Goal: Task Accomplishment & Management: Use online tool/utility

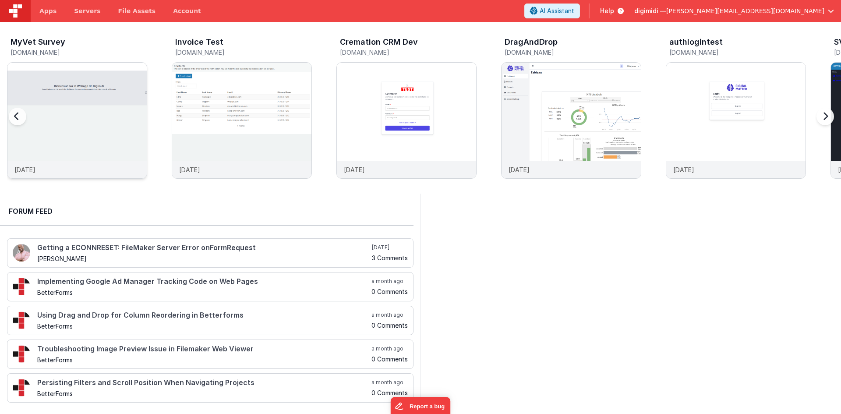
click at [101, 109] on img at bounding box center [76, 132] width 139 height 139
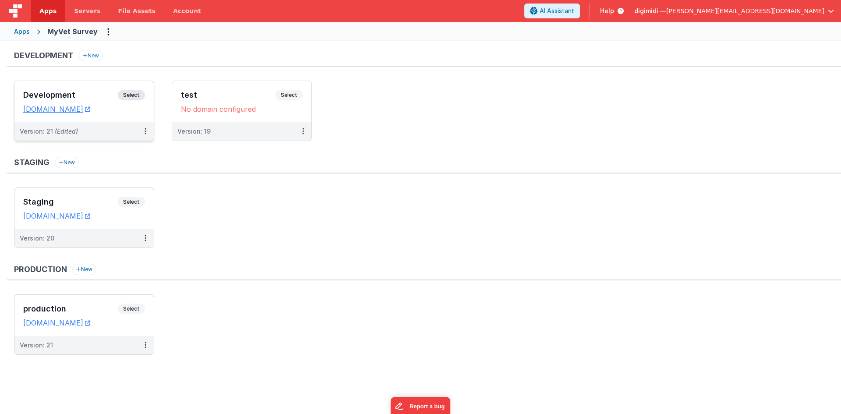
click at [79, 93] on h3 "Development" at bounding box center [70, 95] width 95 height 9
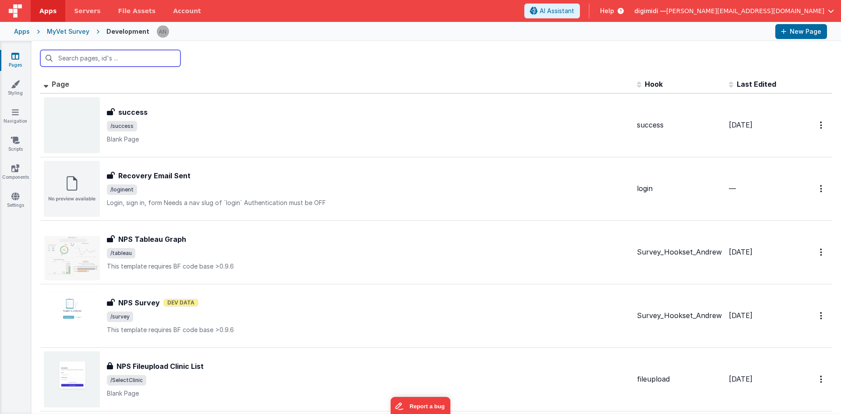
click at [150, 63] on input "text" at bounding box center [110, 58] width 140 height 17
click at [63, 34] on div "MyVet Survey" at bounding box center [68, 31] width 42 height 9
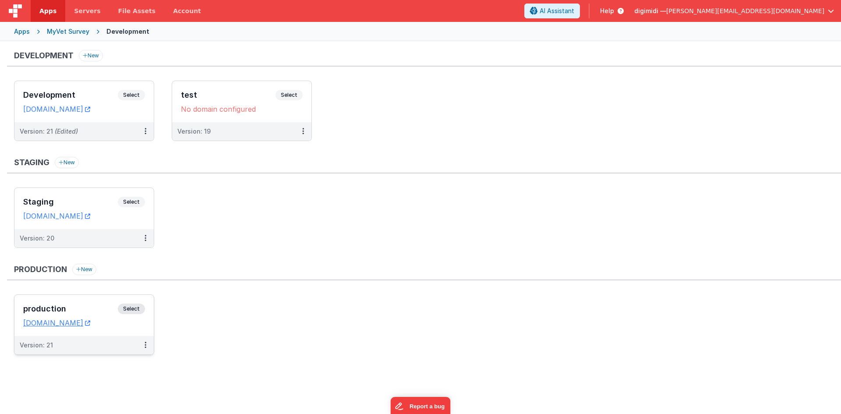
click at [102, 304] on div "production Select" at bounding box center [84, 310] width 122 height 15
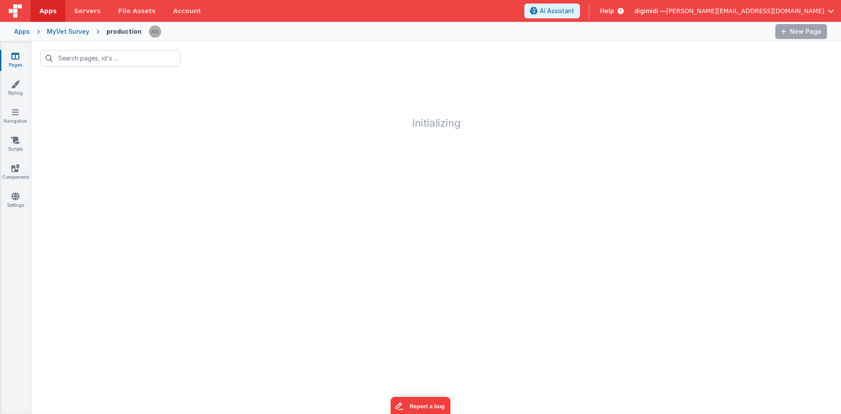
click at [69, 26] on div "Apps MyVet Survey production New Page" at bounding box center [420, 31] width 841 height 19
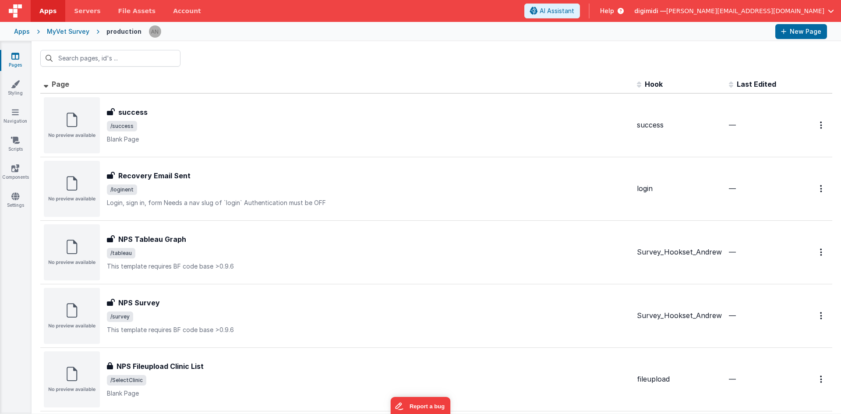
click at [69, 33] on div "MyVet Survey" at bounding box center [68, 31] width 42 height 9
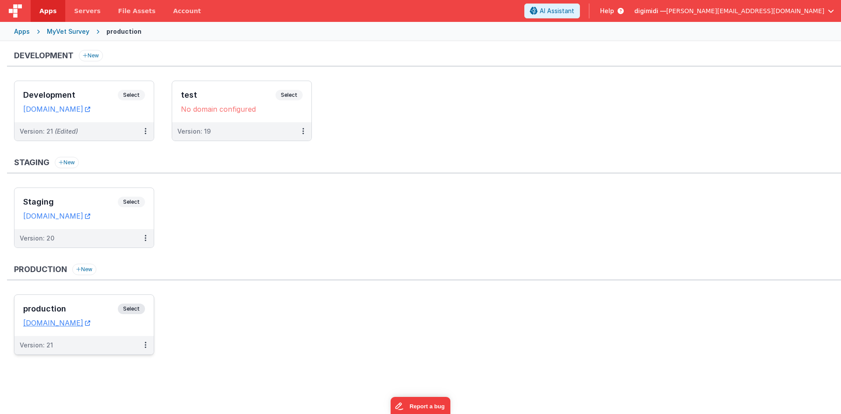
click at [89, 309] on h3 "production" at bounding box center [70, 308] width 95 height 9
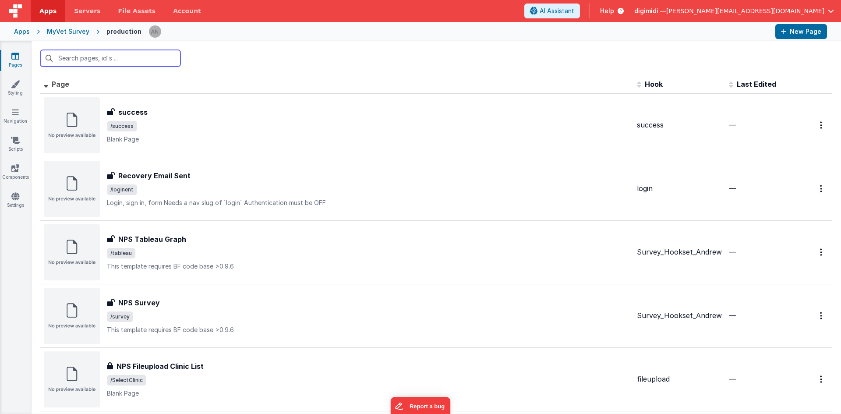
click at [143, 62] on input "text" at bounding box center [110, 58] width 140 height 17
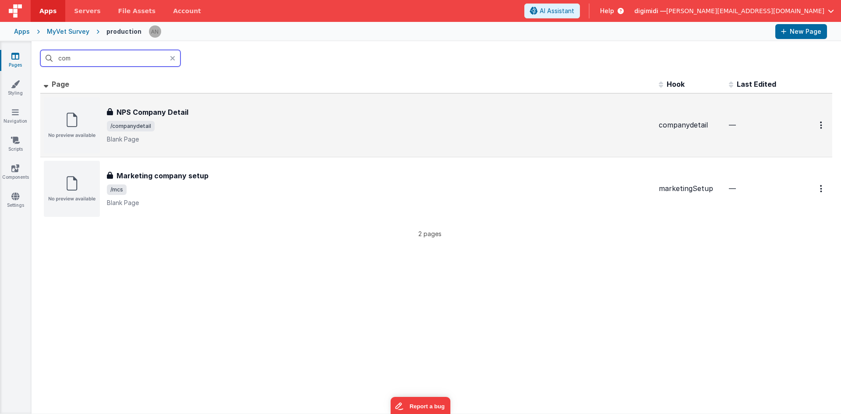
type input "com"
click at [225, 120] on div "NPS Company Detail NPS Company Detail /companydetail Blank Page" at bounding box center [379, 125] width 545 height 37
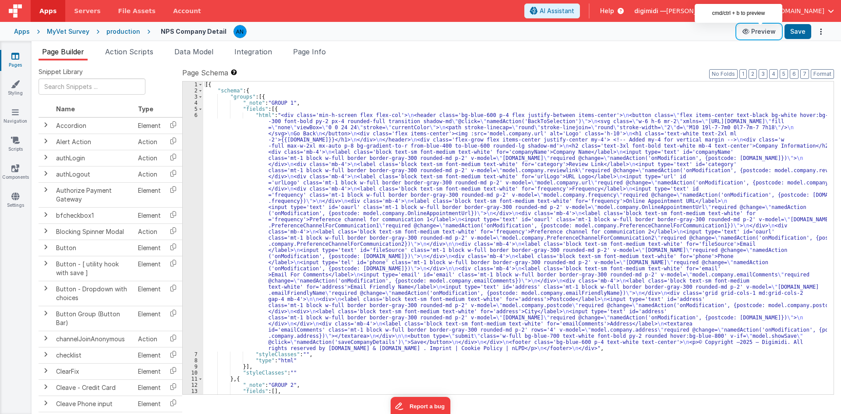
click at [759, 35] on button "Preview" at bounding box center [759, 32] width 44 height 14
click at [825, 71] on button "Format" at bounding box center [822, 74] width 23 height 10
click at [219, 172] on div "[{ "schema" : { "groups" : [{ "_note" : "GROUP 1" , "fields" : [{ "html" : "<di…" at bounding box center [515, 243] width 624 height 325
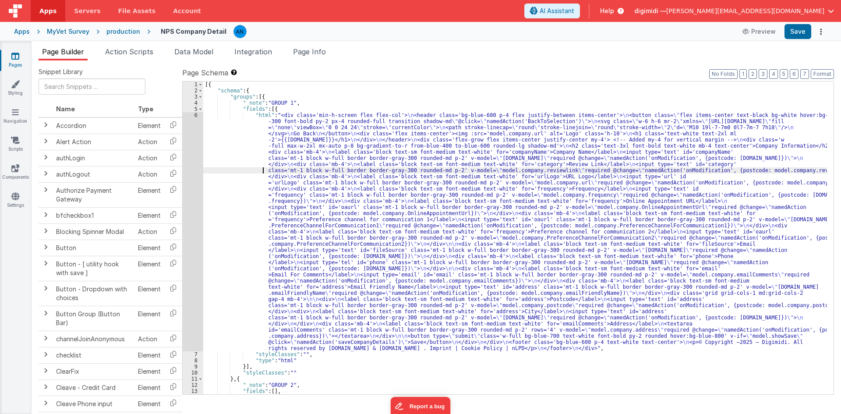
click at [190, 138] on div "6" at bounding box center [193, 231] width 21 height 239
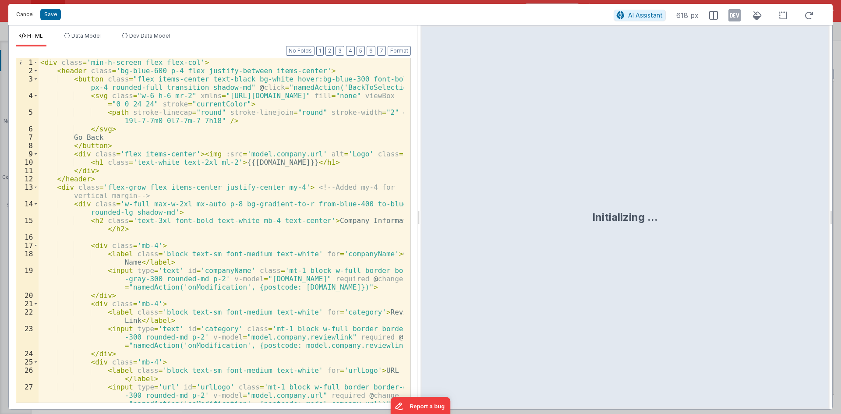
click at [23, 15] on button "Cancel" at bounding box center [25, 14] width 26 height 12
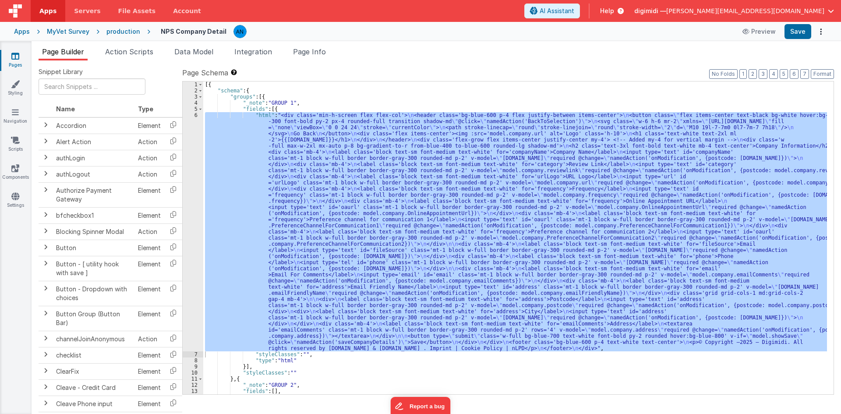
click at [107, 31] on div "production" at bounding box center [123, 31] width 34 height 9
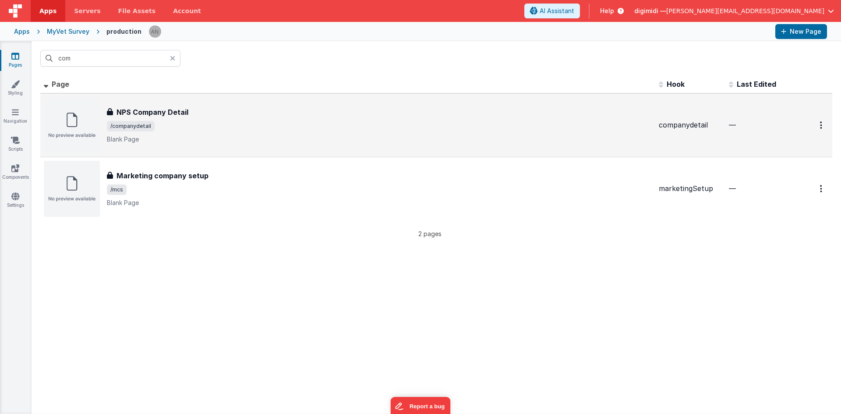
click at [168, 152] on div "NPS Company Detail NPS Company Detail /companydetail Blank Page" at bounding box center [348, 125] width 608 height 56
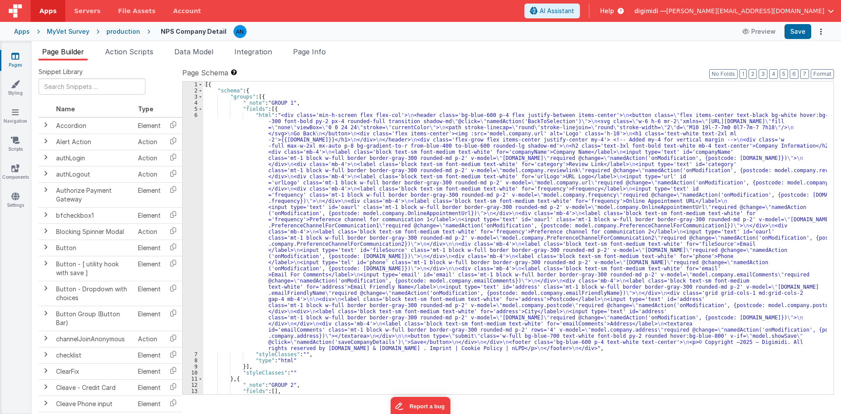
click at [124, 31] on div "production" at bounding box center [123, 31] width 34 height 9
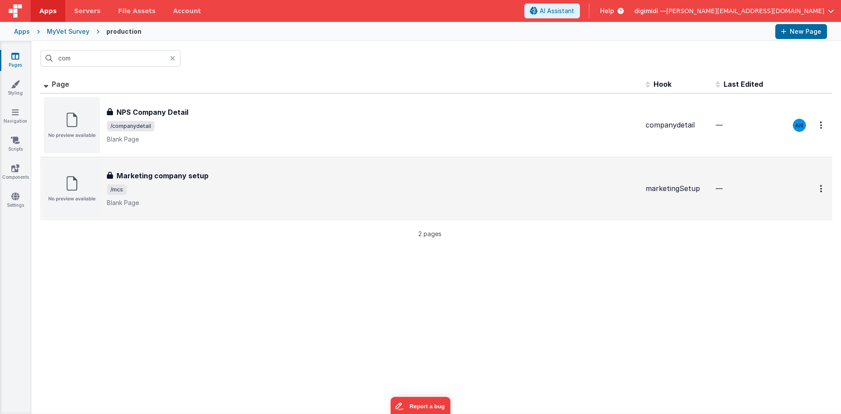
click at [144, 175] on h3 "Marketing company setup" at bounding box center [162, 175] width 92 height 11
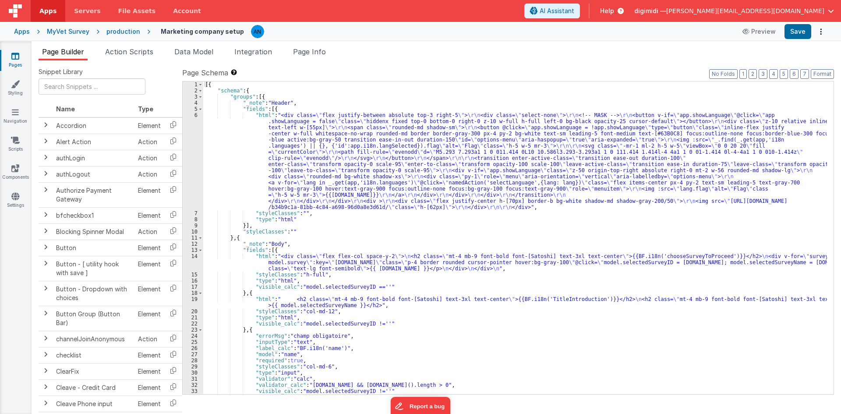
click at [478, 237] on div "[{ "schema" : { "groups" : [{ "_note" : "Header" , "fields" : [{ "html" : "<div…" at bounding box center [515, 243] width 624 height 325
click at [462, 184] on div "[{ "schema" : { "groups" : [{ "_note" : "Header" , "fields" : [{ "html" : "<div…" at bounding box center [515, 243] width 624 height 325
click at [124, 33] on div "production" at bounding box center [123, 31] width 34 height 9
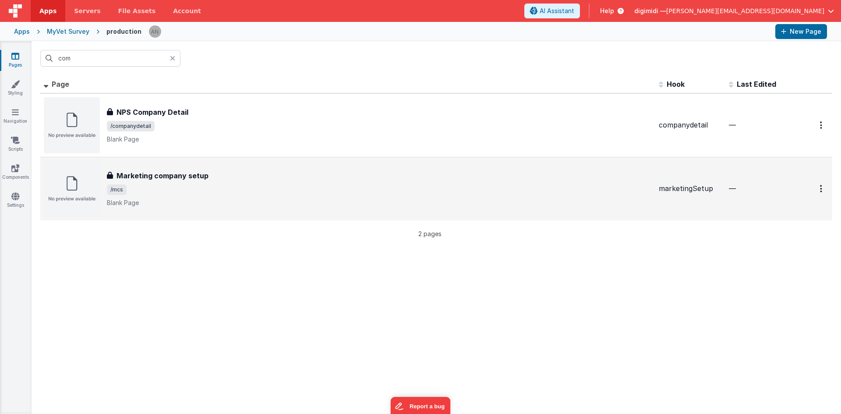
click at [149, 210] on div "Marketing company setup Marketing company setup /mcs Blank Page" at bounding box center [348, 189] width 608 height 56
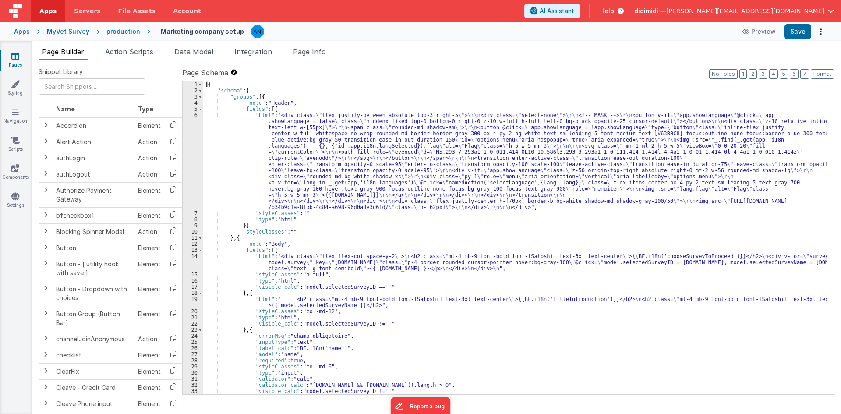
click at [363, 194] on div "[{ "schema" : { "groups" : [{ "_note" : "Header" , "fields" : [{ "html" : "<div…" at bounding box center [515, 243] width 624 height 325
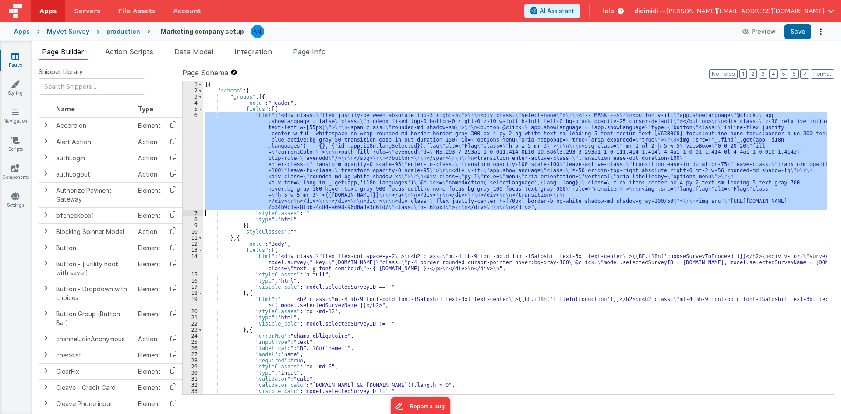
click at [186, 150] on div "6" at bounding box center [193, 161] width 21 height 98
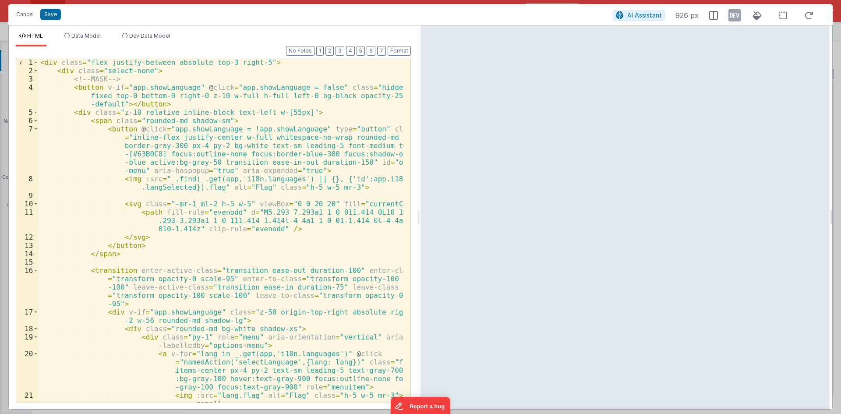
click at [318, 142] on div "< div class = "flex justify-between absolute top-3 right-5" > < div class = "se…" at bounding box center [221, 238] width 365 height 361
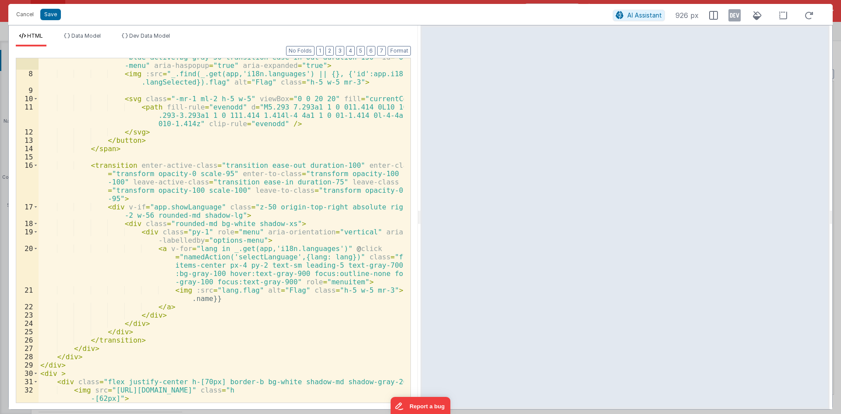
scroll to position [130, 0]
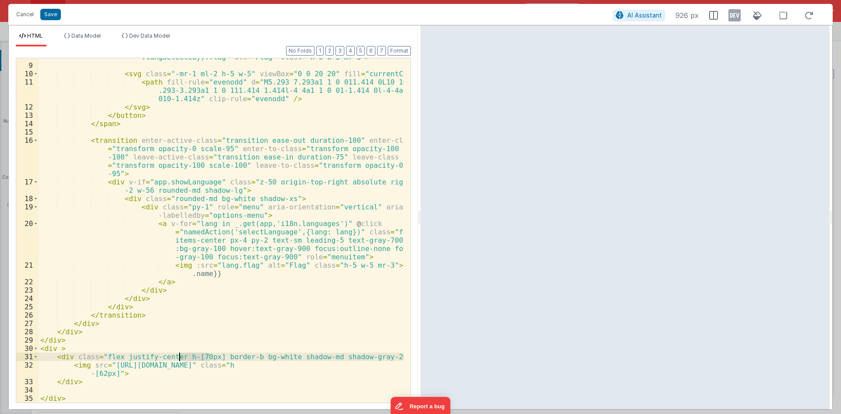
drag, startPoint x: 210, startPoint y: 354, endPoint x: 178, endPoint y: 359, distance: 32.3
click at [178, 359] on div "< img :src = "_.find(_.get(app,'i18n.languages') || {}, {'id':app.i18n .langSel…" at bounding box center [221, 229] width 365 height 369
click at [211, 354] on div "< img :src = "_.find(_.get(app,'i18n.languages') || {}, {'id':app.i18n .langSel…" at bounding box center [221, 230] width 365 height 344
click at [216, 355] on div "< img :src = "_.find(_.get(app,'i18n.languages') || {}, {'id':app.i18n .langSel…" at bounding box center [221, 229] width 365 height 369
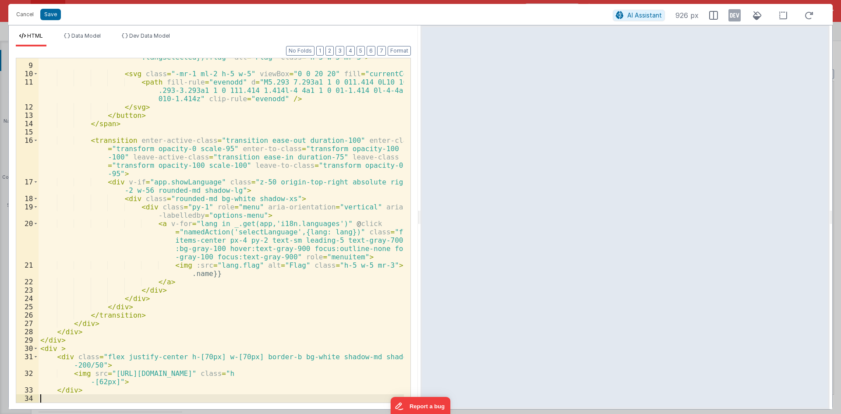
scroll to position [138, 0]
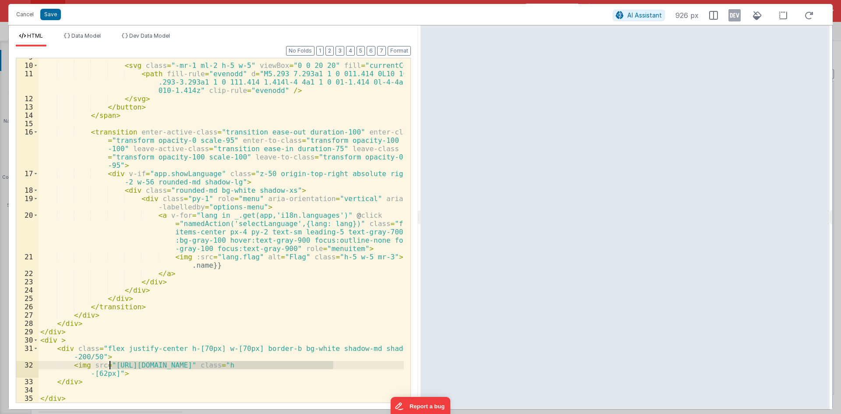
drag, startPoint x: 334, startPoint y: 365, endPoint x: 110, endPoint y: 363, distance: 224.2
click at [110, 363] on div "< svg class = "-mr-1 ml-2 h-5 w-5" viewBox = "0 0 20 20" fill = "currentColor" …" at bounding box center [221, 233] width 365 height 361
click at [28, 17] on button "Cancel" at bounding box center [25, 14] width 26 height 12
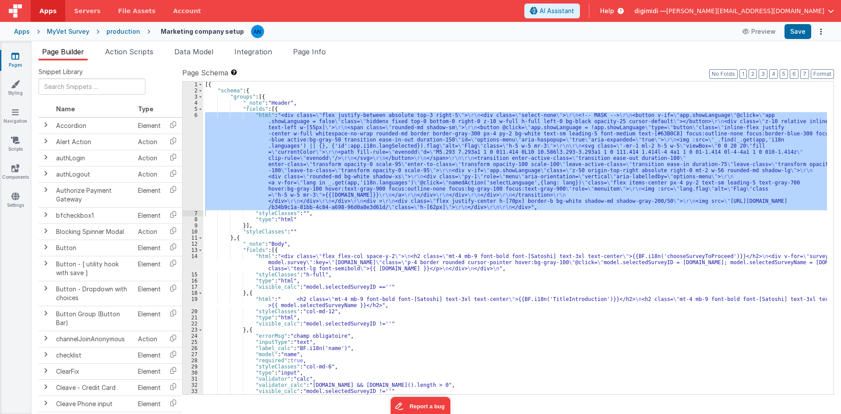
click at [316, 228] on div "[{ "schema" : { "groups" : [{ "_note" : "Header" , "fields" : [{ "html" : "<div…" at bounding box center [515, 243] width 624 height 325
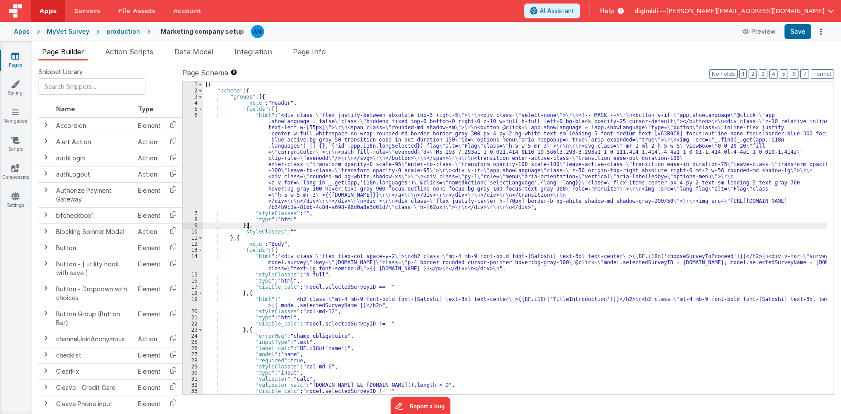
click at [272, 263] on div "[{ "schema" : { "groups" : [{ "_note" : "Header" , "fields" : [{ "html" : "<div…" at bounding box center [515, 243] width 624 height 325
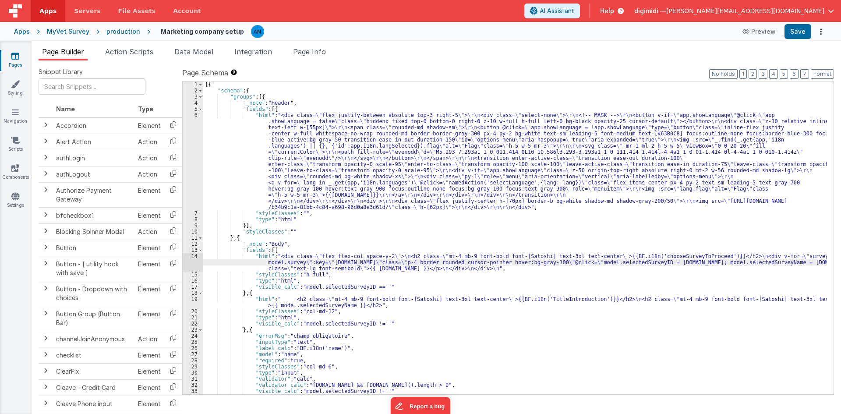
click at [192, 263] on div "14" at bounding box center [193, 262] width 21 height 18
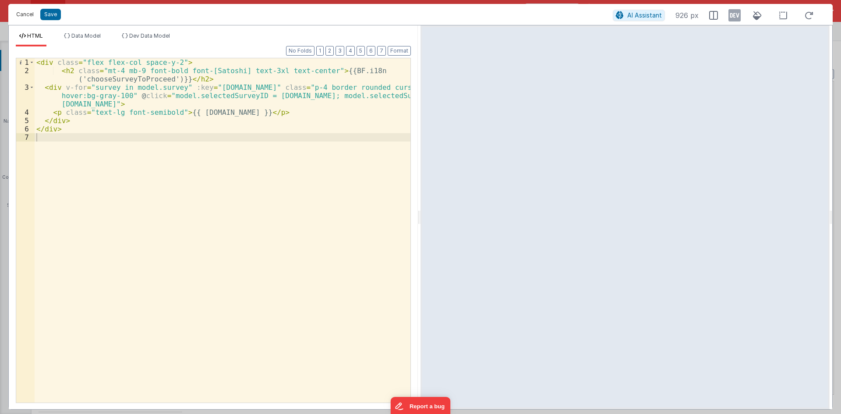
click at [26, 12] on button "Cancel" at bounding box center [25, 14] width 26 height 12
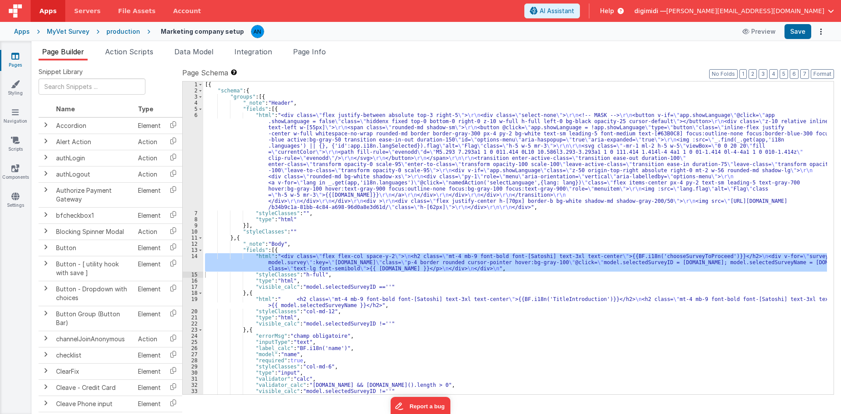
click at [116, 28] on div "production" at bounding box center [123, 31] width 34 height 9
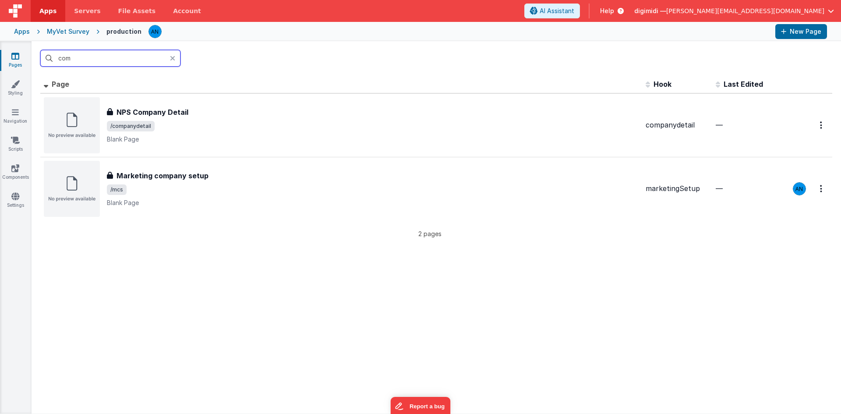
click at [134, 63] on input "com" at bounding box center [110, 58] width 140 height 17
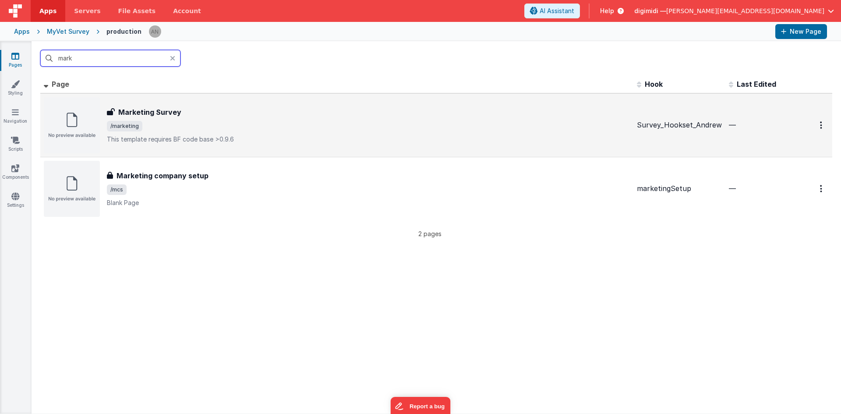
type input "mark"
click at [180, 114] on div "Marketing Survey" at bounding box center [368, 112] width 523 height 11
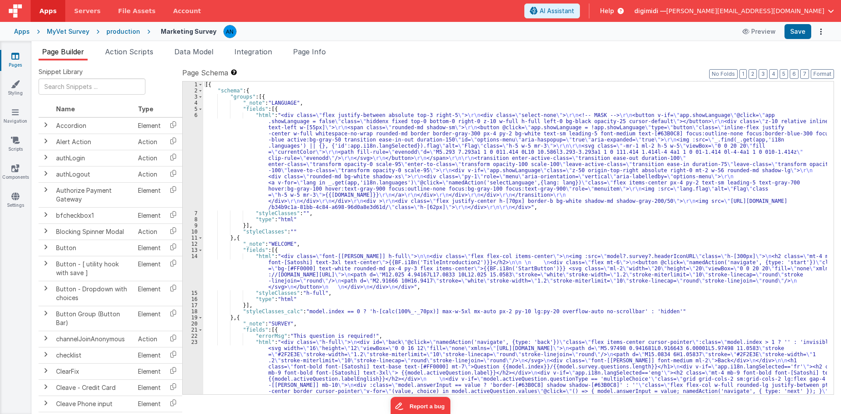
click at [230, 159] on div "[{ "schema" : { "groups" : [{ "_note" : "LANGUAGE" , "fields" : [{ "html" : "<d…" at bounding box center [515, 286] width 624 height 411
click at [233, 257] on div "[{ "schema" : { "groups" : [{ "_note" : "LANGUAGE" , "fields" : [{ "html" : "<d…" at bounding box center [515, 286] width 624 height 411
click at [194, 259] on div "14" at bounding box center [193, 271] width 21 height 37
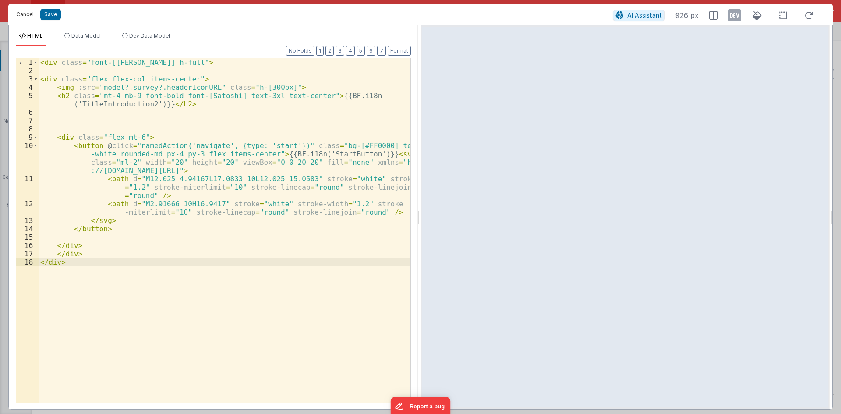
click at [28, 14] on button "Cancel" at bounding box center [25, 14] width 26 height 12
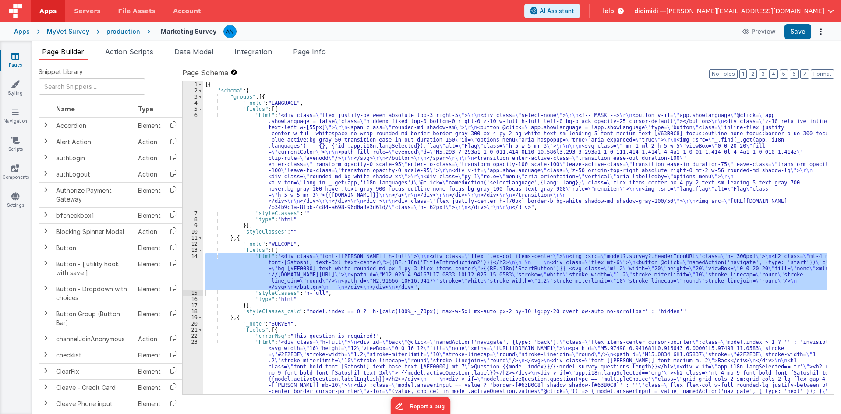
click at [296, 188] on div "[{ "schema" : { "groups" : [{ "_note" : "LANGUAGE" , "fields" : [{ "html" : "<d…" at bounding box center [515, 286] width 624 height 411
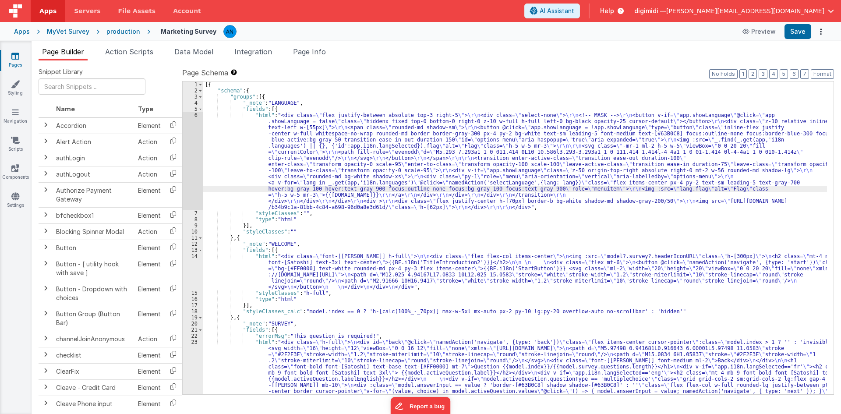
click at [194, 146] on div "6" at bounding box center [193, 161] width 21 height 98
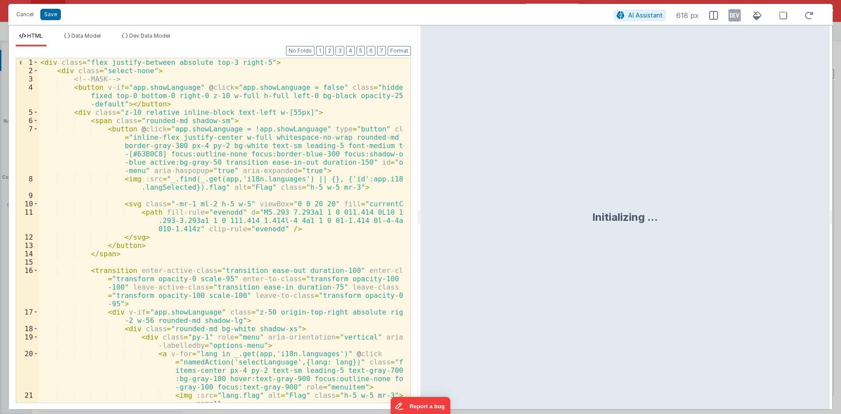
scroll to position [130, 0]
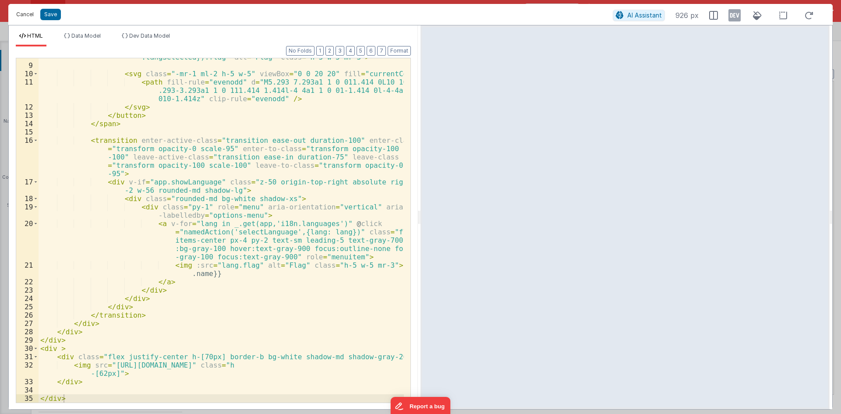
click at [32, 12] on button "Cancel" at bounding box center [25, 14] width 26 height 12
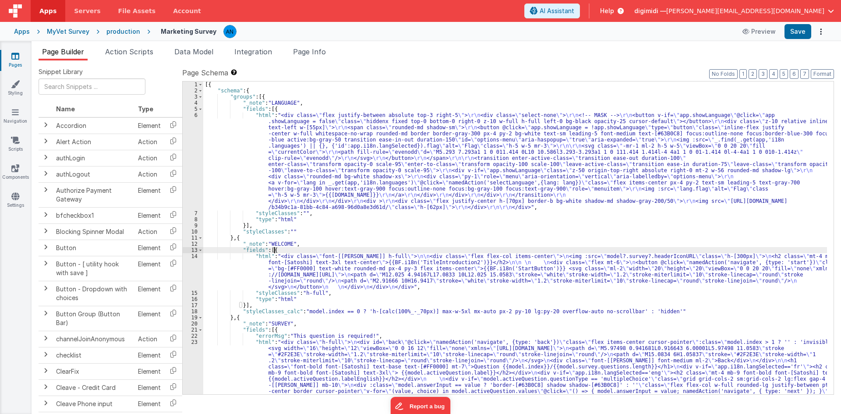
click at [301, 248] on div "[{ "schema" : { "groups" : [{ "_note" : "LANGUAGE" , "fields" : [{ "html" : "<d…" at bounding box center [515, 286] width 624 height 411
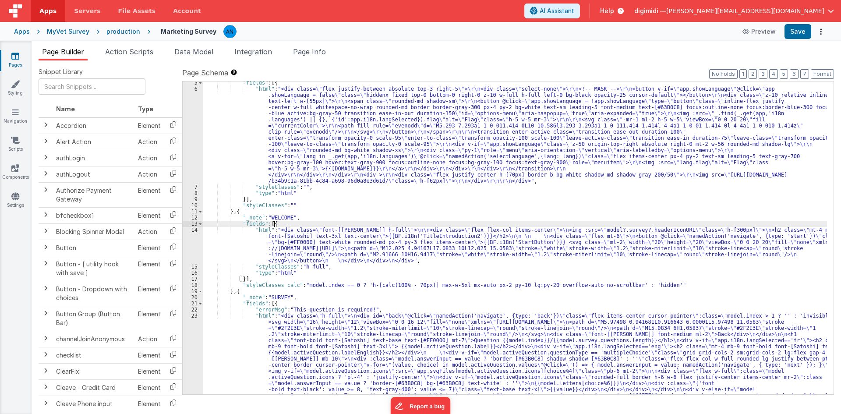
scroll to position [0, 0]
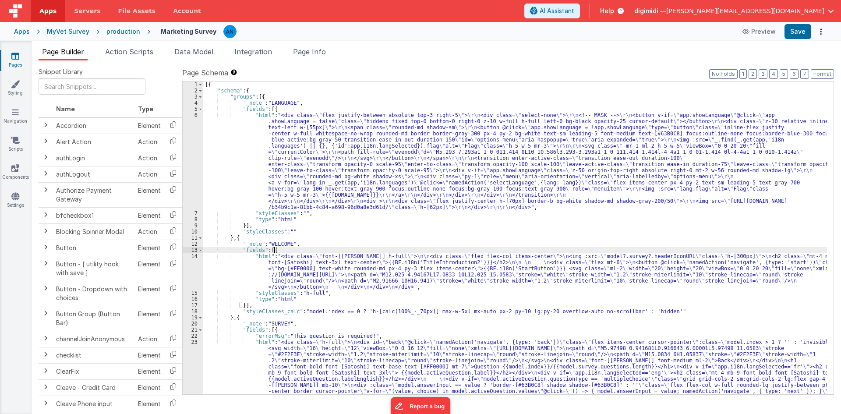
click at [320, 201] on div "[{ "schema" : { "groups" : [{ "_note" : "LANGUAGE" , "fields" : [{ "html" : "<d…" at bounding box center [515, 286] width 624 height 411
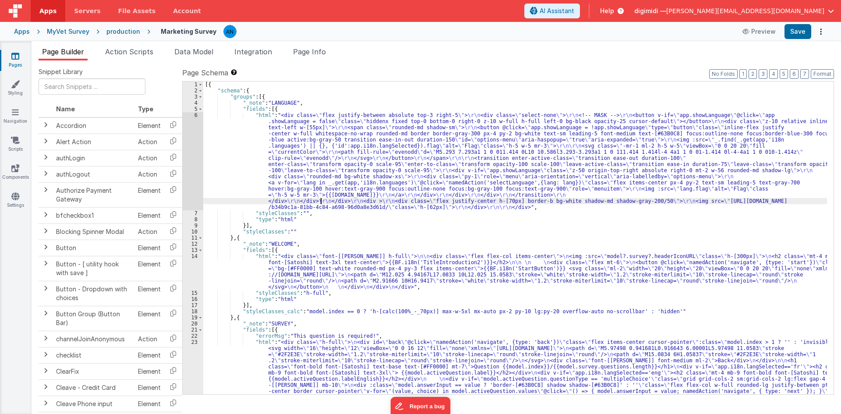
click at [322, 207] on div "[{ "schema" : { "groups" : [{ "_note" : "LANGUAGE" , "fields" : [{ "html" : "<d…" at bounding box center [515, 286] width 624 height 411
click at [192, 169] on div "6" at bounding box center [193, 161] width 21 height 98
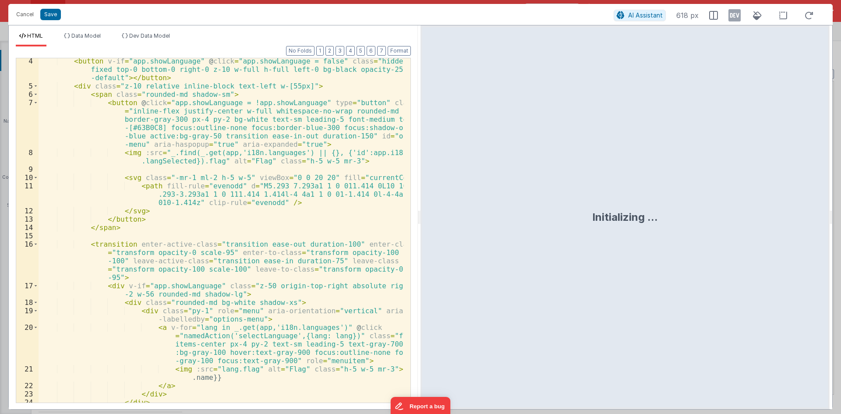
scroll to position [130, 0]
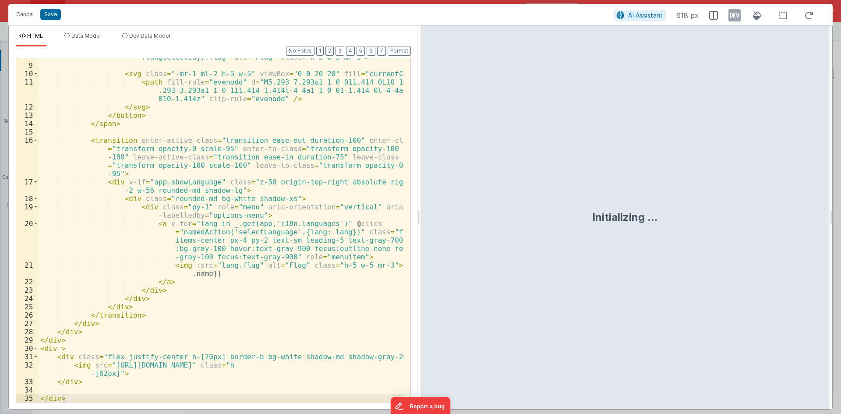
click at [170, 370] on div "< img :src = "_.find(_.get(app,'i18n.languages') || {}, {'id':app.i18n .langSel…" at bounding box center [221, 229] width 365 height 369
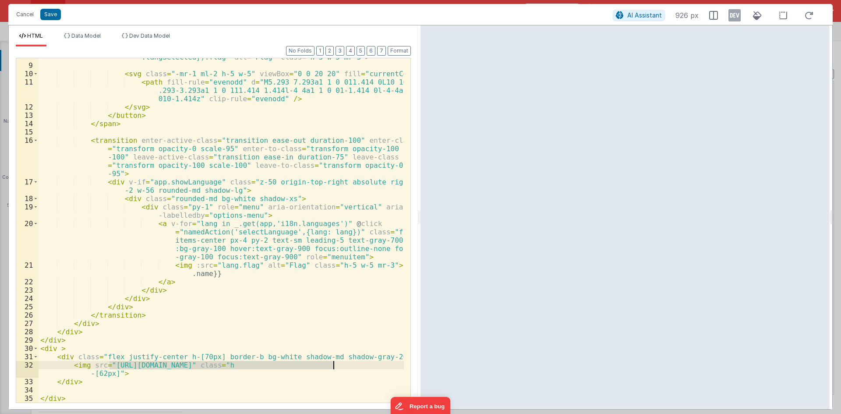
drag, startPoint x: 110, startPoint y: 364, endPoint x: 332, endPoint y: 366, distance: 222.0
click at [332, 366] on div "< img :src = "_.find(_.get(app,'i18n.languages') || {}, {'id':app.i18n .langSel…" at bounding box center [221, 229] width 365 height 369
click at [21, 17] on button "Cancel" at bounding box center [25, 14] width 26 height 12
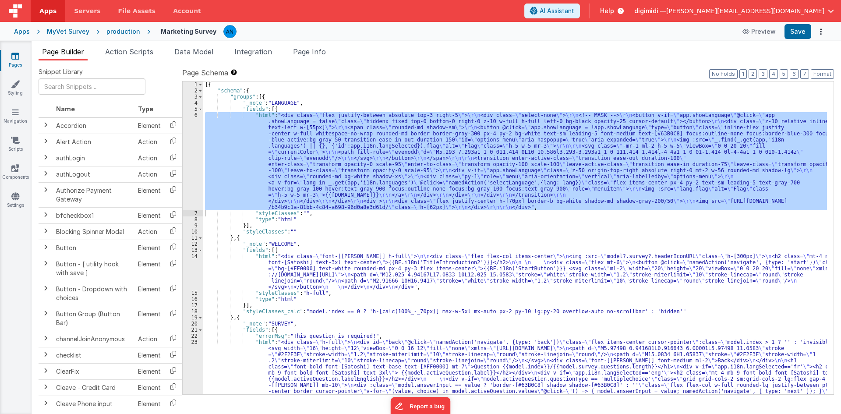
click at [333, 252] on div "[{ "schema" : { "groups" : [{ "_note" : "LANGUAGE" , "fields" : [{ "html" : "<d…" at bounding box center [515, 286] width 624 height 411
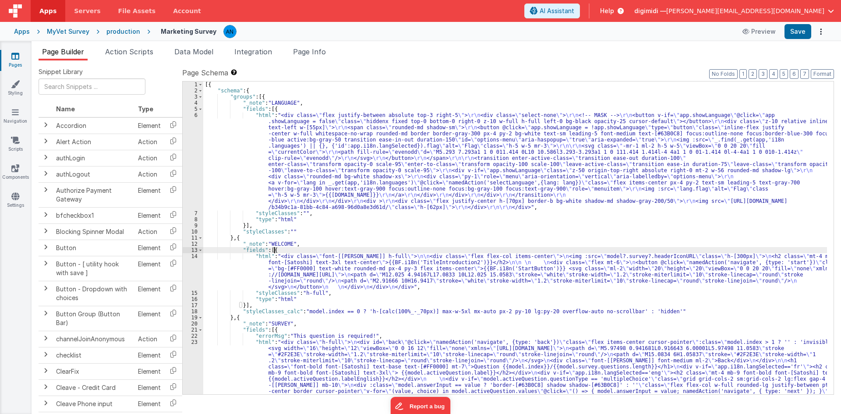
click at [191, 263] on div "14" at bounding box center [193, 271] width 21 height 37
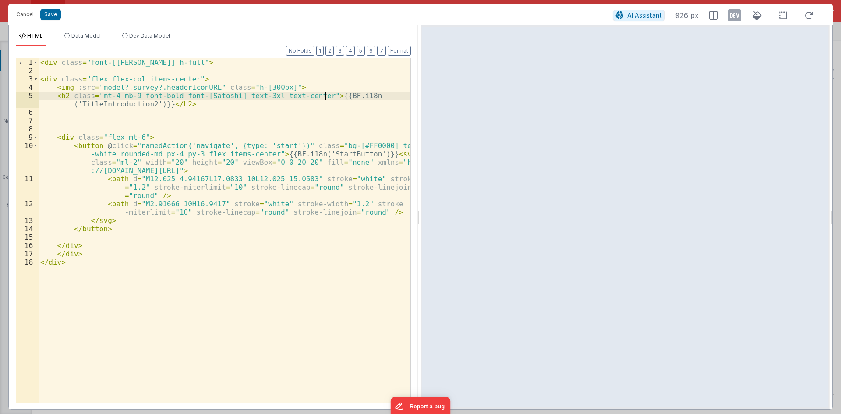
click at [325, 93] on div "< div class = "font-[[PERSON_NAME]] h-full" > < div class = "flex flex-col item…" at bounding box center [225, 238] width 372 height 361
drag, startPoint x: 274, startPoint y: 89, endPoint x: 240, endPoint y: 87, distance: 33.8
click at [240, 87] on div "< div class = "font-[[PERSON_NAME]] h-full" > < div class = "flex flex-col item…" at bounding box center [225, 238] width 372 height 361
click at [275, 89] on div "< div class = "font-[[PERSON_NAME]] h-full" > < div class = "flex flex-col item…" at bounding box center [225, 230] width 372 height 344
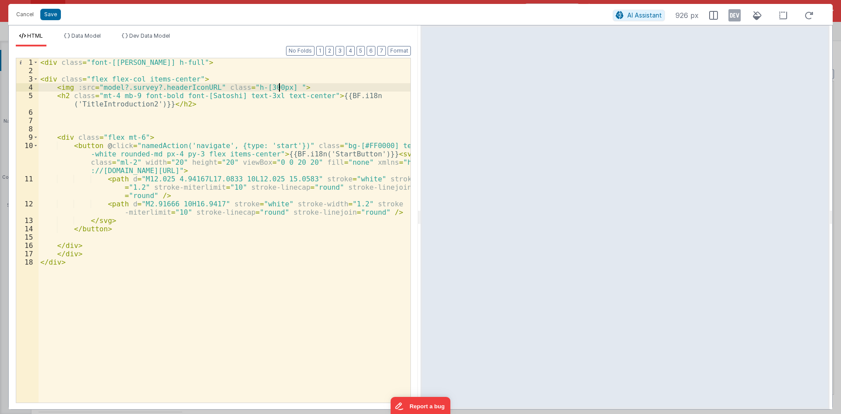
paste textarea
click at [294, 88] on div "< div class = "font-[[PERSON_NAME]] h-full" > < div class = "flex flex-col item…" at bounding box center [225, 238] width 372 height 361
click at [282, 87] on div "< div class = "font-[[PERSON_NAME]] h-full" > < div class = "flex flex-col item…" at bounding box center [225, 238] width 372 height 361
click at [49, 9] on button "Save" at bounding box center [50, 14] width 21 height 11
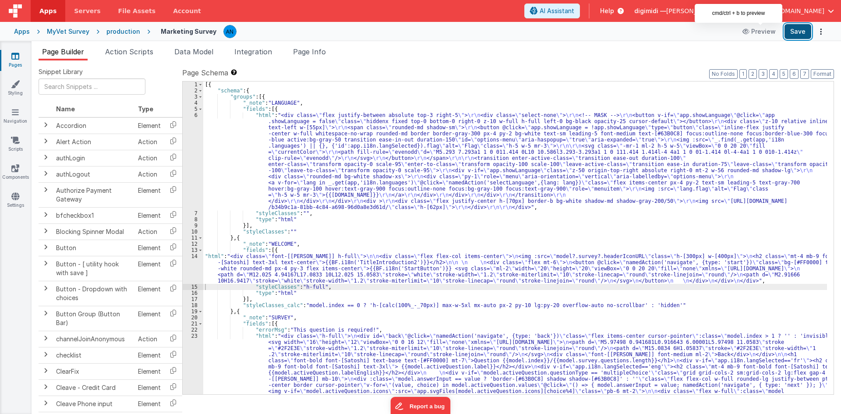
click at [796, 27] on button "Save" at bounding box center [797, 31] width 27 height 15
click at [310, 277] on div "[{ "schema" : { "groups" : [{ "_note" : "LANGUAGE" , "fields" : [{ "html" : "<d…" at bounding box center [515, 286] width 624 height 411
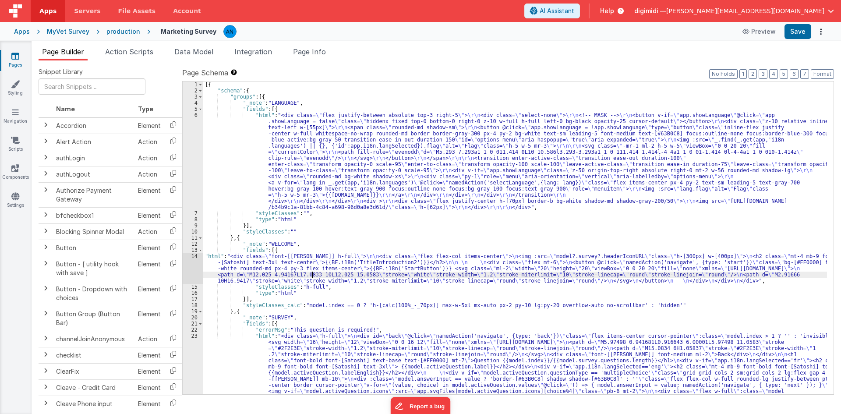
click at [194, 272] on div "14" at bounding box center [193, 268] width 21 height 31
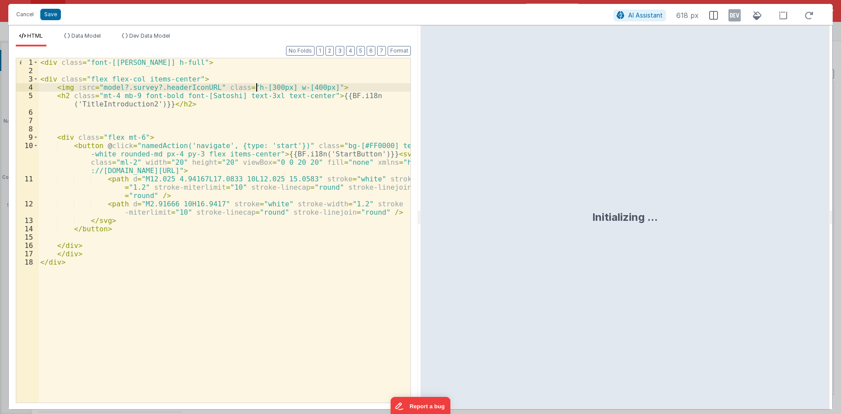
click at [255, 89] on div "< div class = "font-[[PERSON_NAME]] h-full" > < div class = "flex flex-col item…" at bounding box center [225, 238] width 372 height 361
click at [51, 11] on button "Save" at bounding box center [50, 14] width 21 height 11
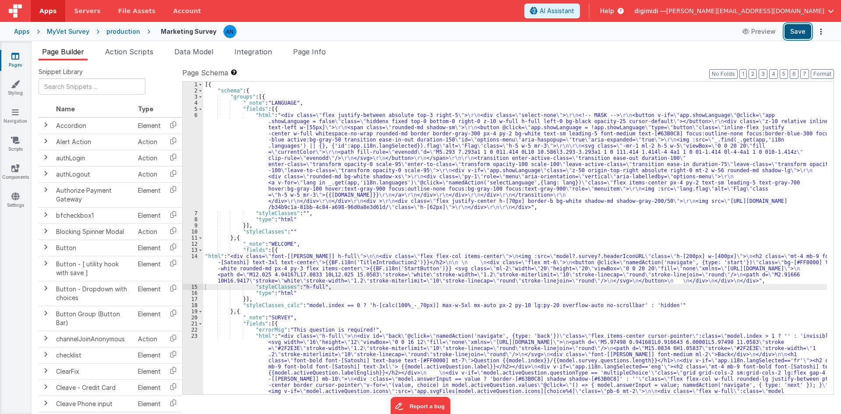
click at [798, 25] on button "Save" at bounding box center [797, 31] width 27 height 15
click at [190, 272] on div "14" at bounding box center [193, 268] width 21 height 31
click at [193, 268] on div "14" at bounding box center [193, 268] width 21 height 31
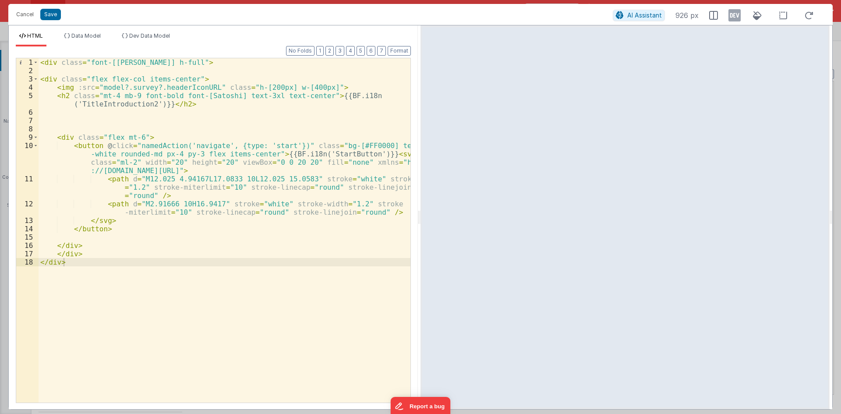
click at [262, 87] on div "< div class = "font-[[PERSON_NAME]] h-full" > < div class = "flex flex-col item…" at bounding box center [225, 238] width 372 height 361
click at [295, 85] on div "< div class = "font-[[PERSON_NAME]] h-full" > < div class = "flex flex-col item…" at bounding box center [225, 238] width 372 height 361
click at [54, 22] on div "Cancel Save AI Assistant 926 px" at bounding box center [420, 14] width 824 height 21
click at [54, 18] on button "Save" at bounding box center [50, 14] width 21 height 11
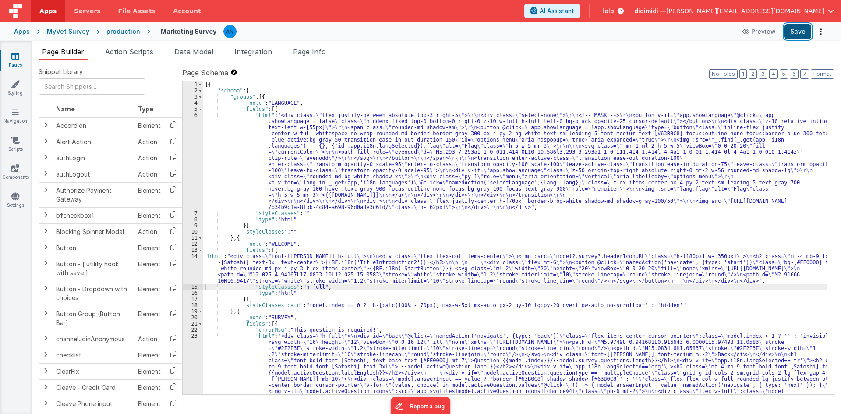
click at [808, 32] on button "Save" at bounding box center [797, 31] width 27 height 15
click at [251, 259] on div "[{ "schema" : { "groups" : [{ "_note" : "LANGUAGE" , "fields" : [{ "html" : "<d…" at bounding box center [515, 286] width 624 height 411
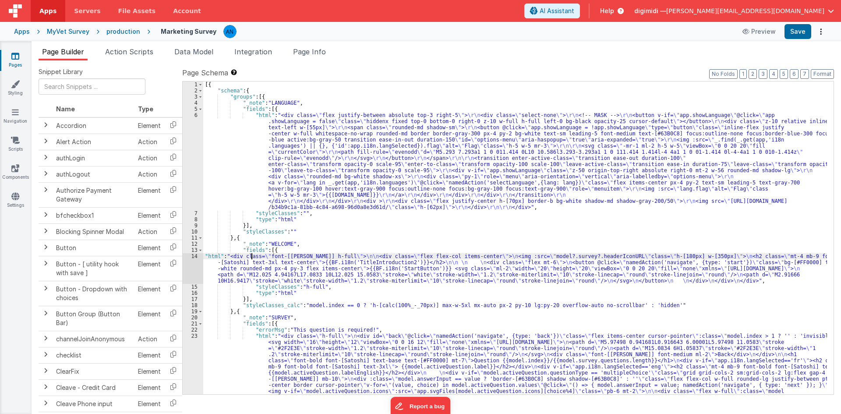
click at [184, 273] on div "14" at bounding box center [193, 268] width 21 height 31
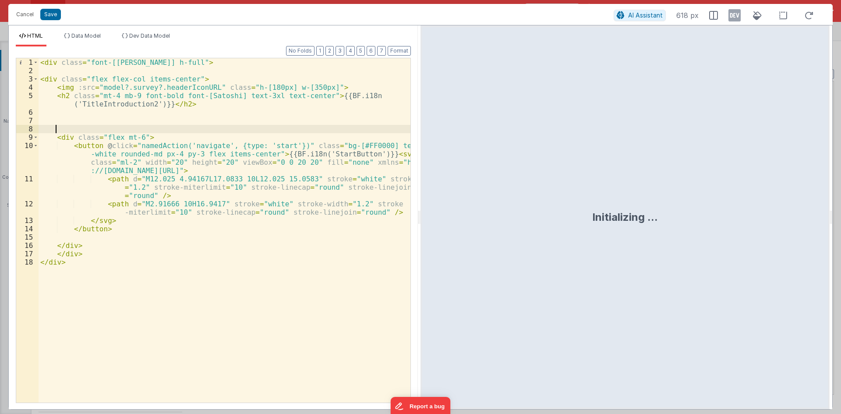
click at [238, 133] on div "< div class = "font-[[PERSON_NAME]] h-full" > < div class = "flex flex-col item…" at bounding box center [225, 238] width 372 height 361
click at [58, 95] on div "< div class = "font-[[PERSON_NAME]] h-full" > < div class = "flex flex-col item…" at bounding box center [225, 238] width 372 height 361
click at [58, 88] on div "< div class = "font-[[PERSON_NAME]] h-full" > < div class = "flex flex-col item…" at bounding box center [225, 238] width 372 height 361
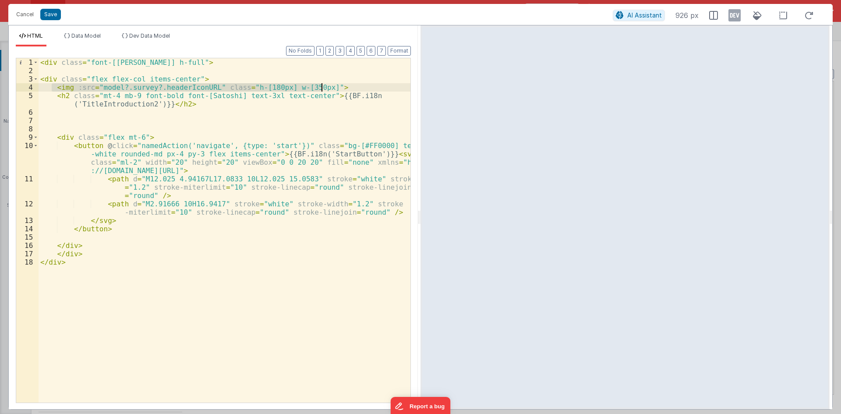
drag, startPoint x: 52, startPoint y: 88, endPoint x: 330, endPoint y: 89, distance: 278.5
click at [330, 89] on div "< div class = "font-[[PERSON_NAME]] h-full" > < div class = "flex flex-col item…" at bounding box center [225, 238] width 372 height 361
click at [16, 14] on button "Cancel" at bounding box center [25, 14] width 26 height 12
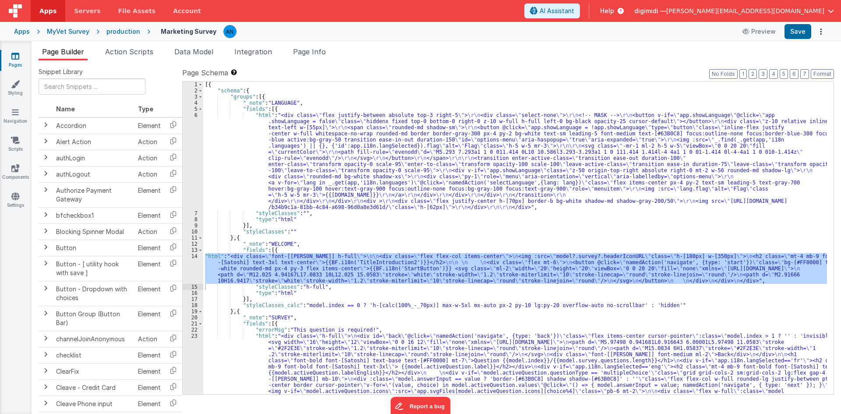
click at [125, 33] on div "production" at bounding box center [123, 31] width 34 height 9
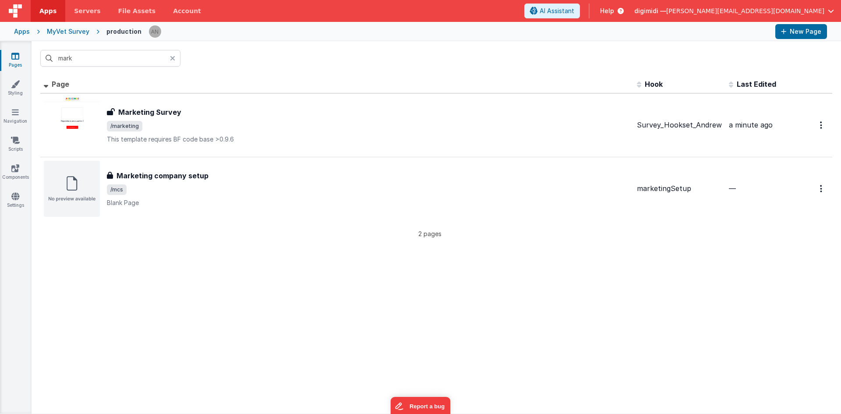
click at [68, 34] on div "MyVet Survey" at bounding box center [68, 31] width 42 height 9
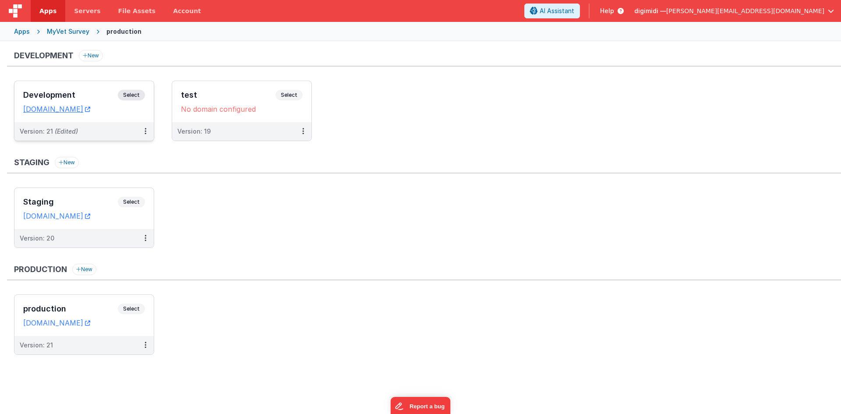
click at [75, 95] on h3 "Development" at bounding box center [70, 95] width 95 height 9
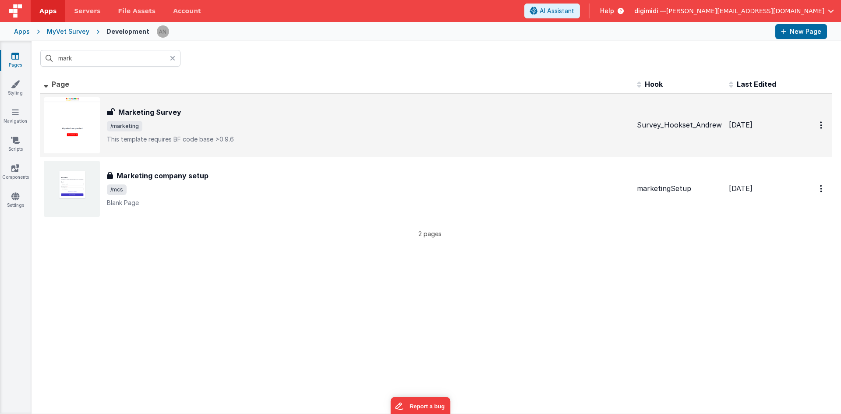
click at [152, 109] on h3 "Marketing Survey" at bounding box center [149, 112] width 63 height 11
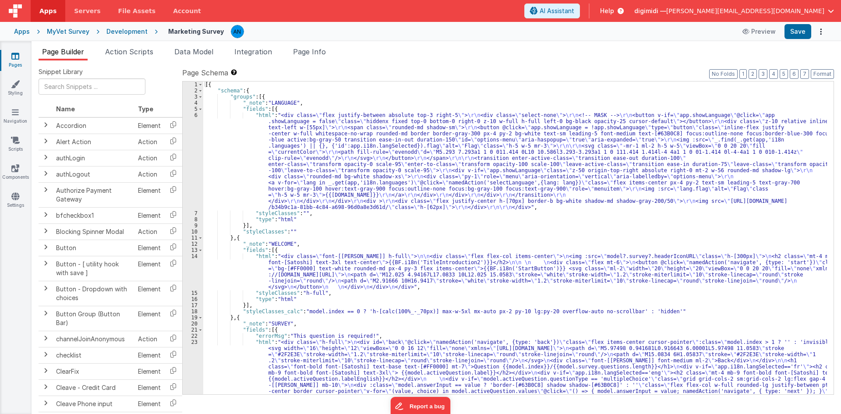
click at [272, 254] on div "[{ "schema" : { "groups" : [{ "_note" : "LANGUAGE" , "fields" : [{ "html" : "<d…" at bounding box center [515, 286] width 624 height 411
click at [191, 264] on div "14" at bounding box center [193, 271] width 21 height 37
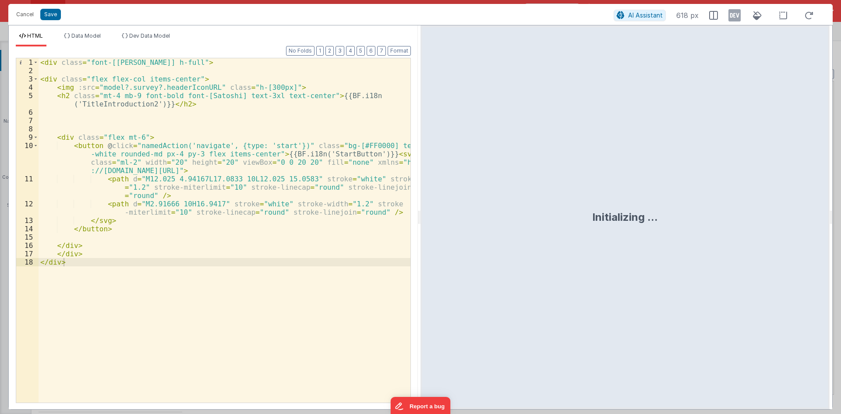
click at [237, 95] on div "< div class = "font-[[PERSON_NAME]] h-full" > < div class = "flex flex-col item…" at bounding box center [225, 238] width 372 height 361
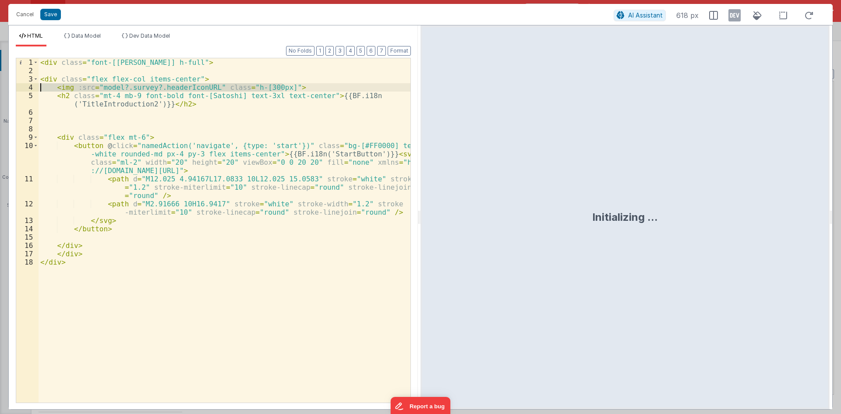
drag, startPoint x: 288, startPoint y: 86, endPoint x: 29, endPoint y: 85, distance: 258.8
click at [29, 85] on div "1 2 3 4 5 6 7 8 9 10 11 12 13 14 15 16 17 18 < div class = "font-[Satoshi] h-fu…" at bounding box center [213, 230] width 395 height 345
click at [52, 11] on button "Save" at bounding box center [50, 14] width 21 height 11
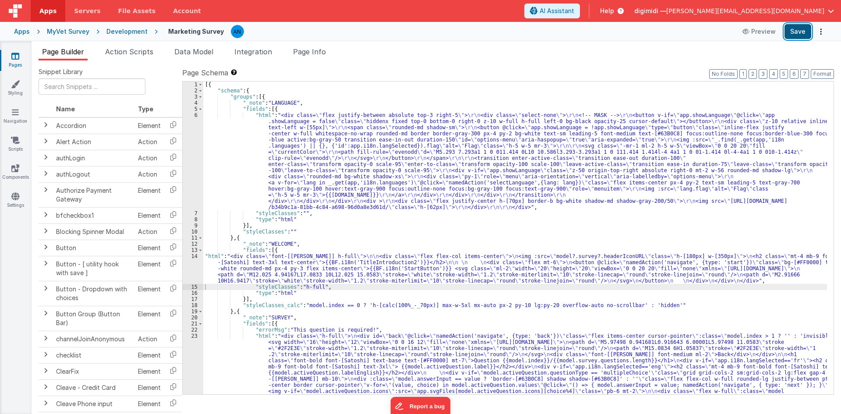
click at [798, 30] on button "Save" at bounding box center [797, 31] width 27 height 15
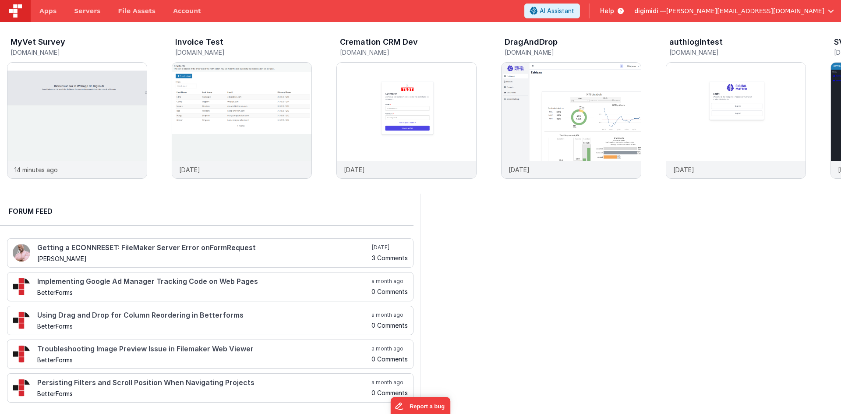
click at [831, 13] on span "button" at bounding box center [831, 11] width 6 height 6
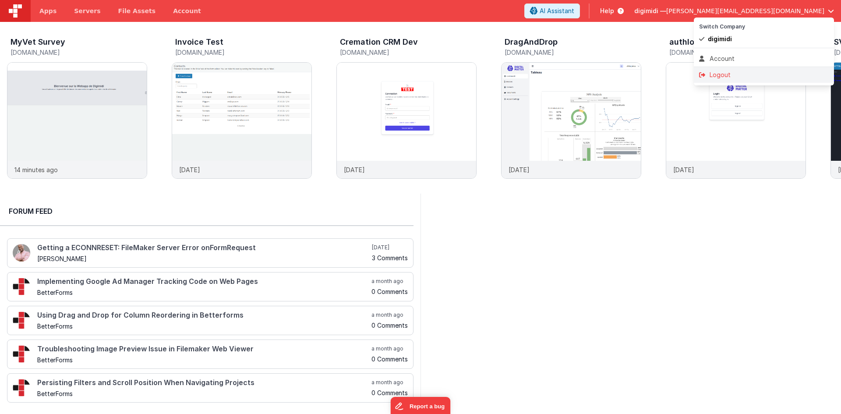
click at [780, 85] on ul "Logout" at bounding box center [764, 76] width 140 height 19
click at [777, 81] on li "Logout" at bounding box center [764, 75] width 140 height 16
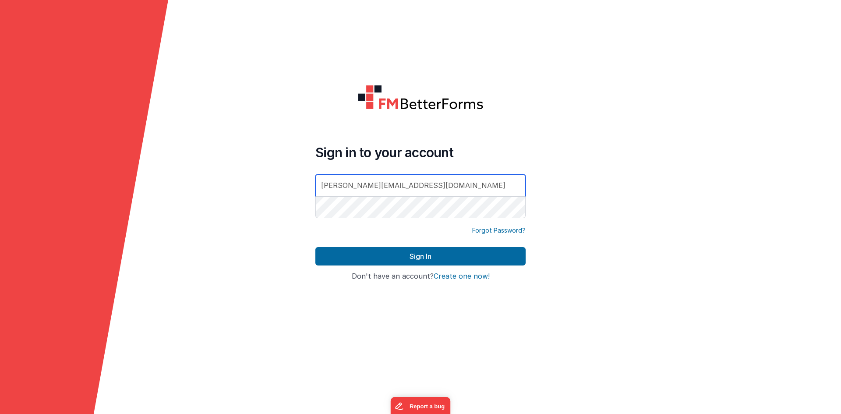
click at [516, 180] on div "Sign in to your account antoine@digimidi.ch" at bounding box center [420, 182] width 210 height 75
type input "dba@drivesavers.com"
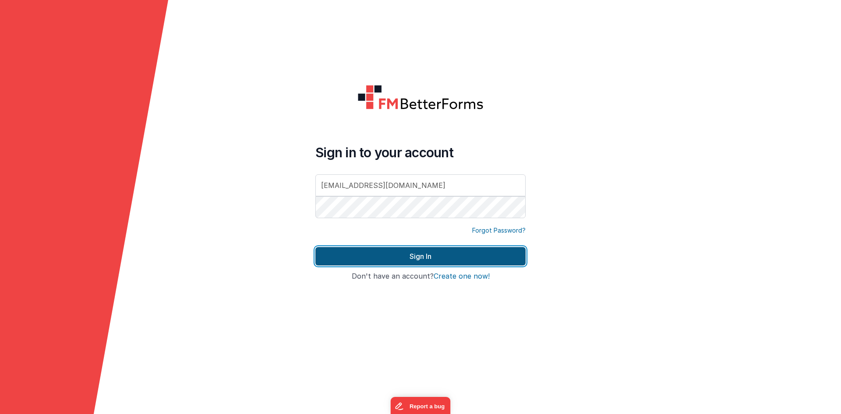
click at [430, 259] on button "Sign In" at bounding box center [420, 256] width 210 height 18
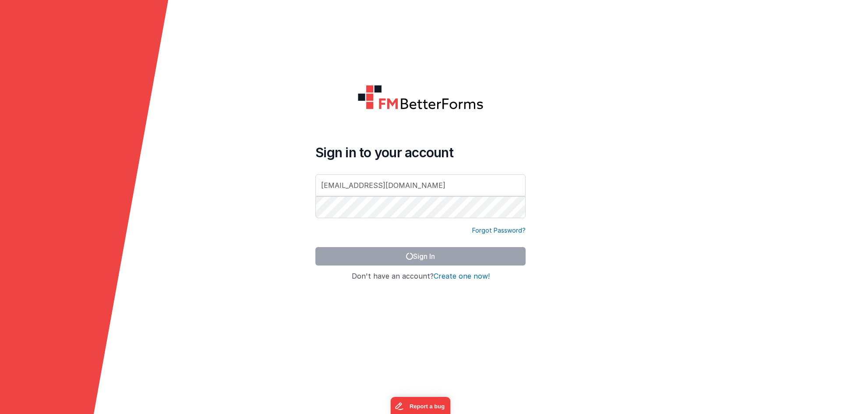
click at [612, 190] on form "Sign in to your account dba@drivesavers.com Forgot Password? Sign In Sign in wi…" at bounding box center [420, 207] width 841 height 414
